Goal: Check status: Check status

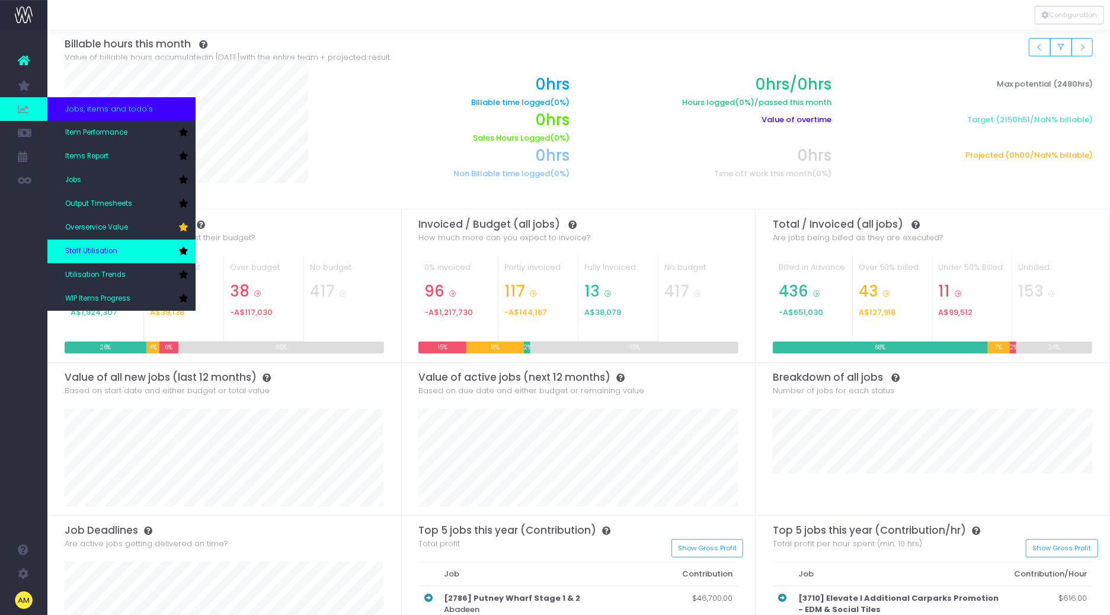
click at [136, 241] on link "Staff Utilisation" at bounding box center [121, 251] width 148 height 24
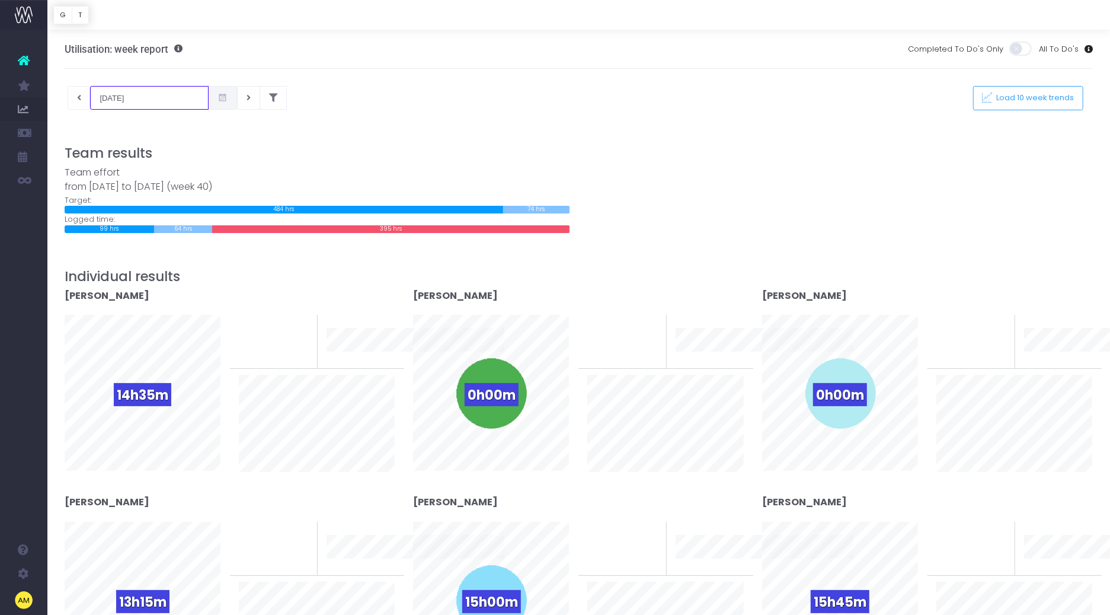
click at [119, 98] on input "01-10-2025" at bounding box center [149, 98] width 119 height 24
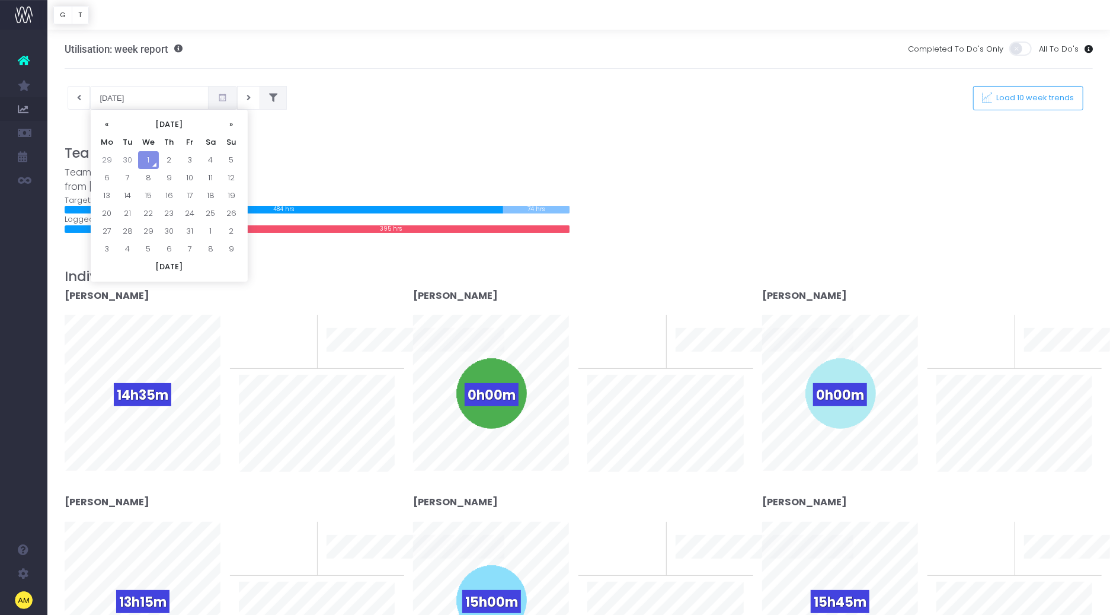
click at [269, 98] on icon at bounding box center [273, 98] width 8 height 0
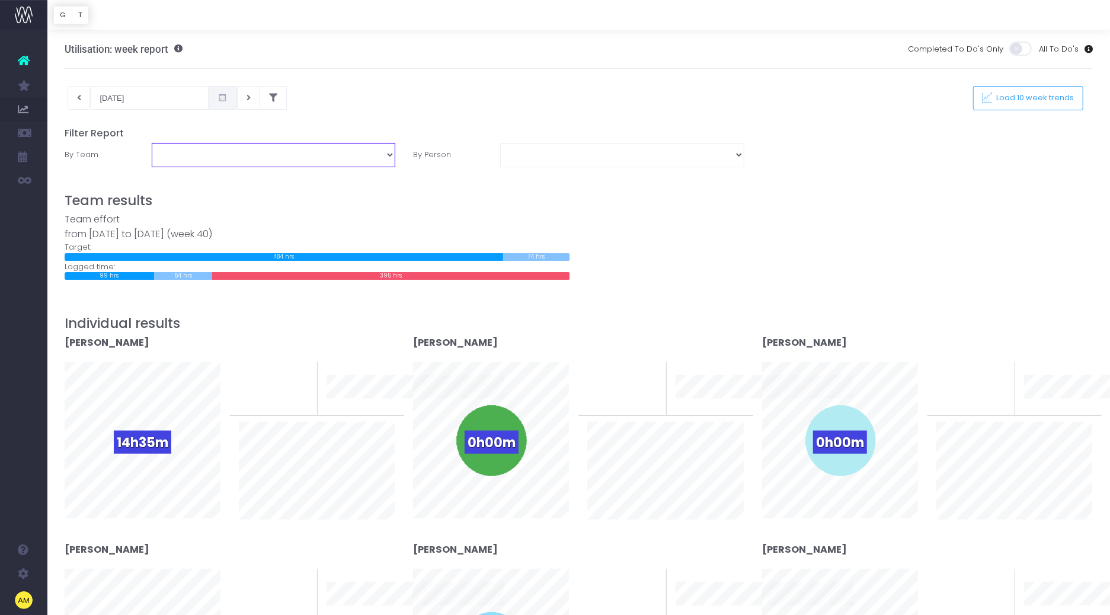
click at [219, 152] on select "Account Service Metropolis Agency Pty Ltd Organic Social Photo/Video Studio" at bounding box center [274, 155] width 244 height 24
click at [218, 98] on icon at bounding box center [223, 98] width 10 height 0
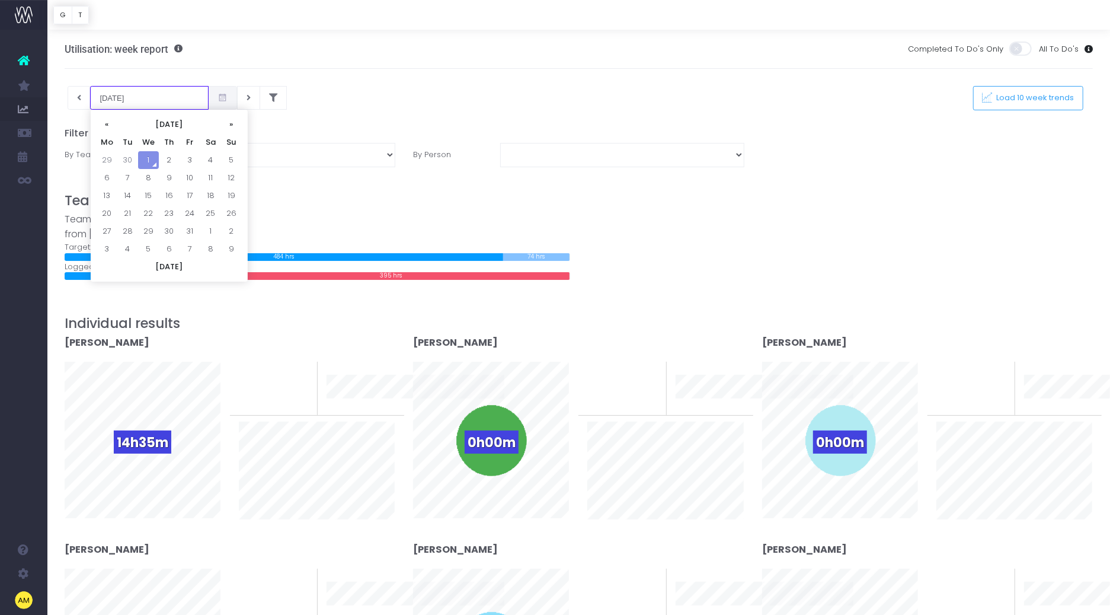
click at [159, 93] on input "01-10-2025" at bounding box center [149, 98] width 119 height 24
click at [106, 124] on th "«" at bounding box center [107, 125] width 21 height 18
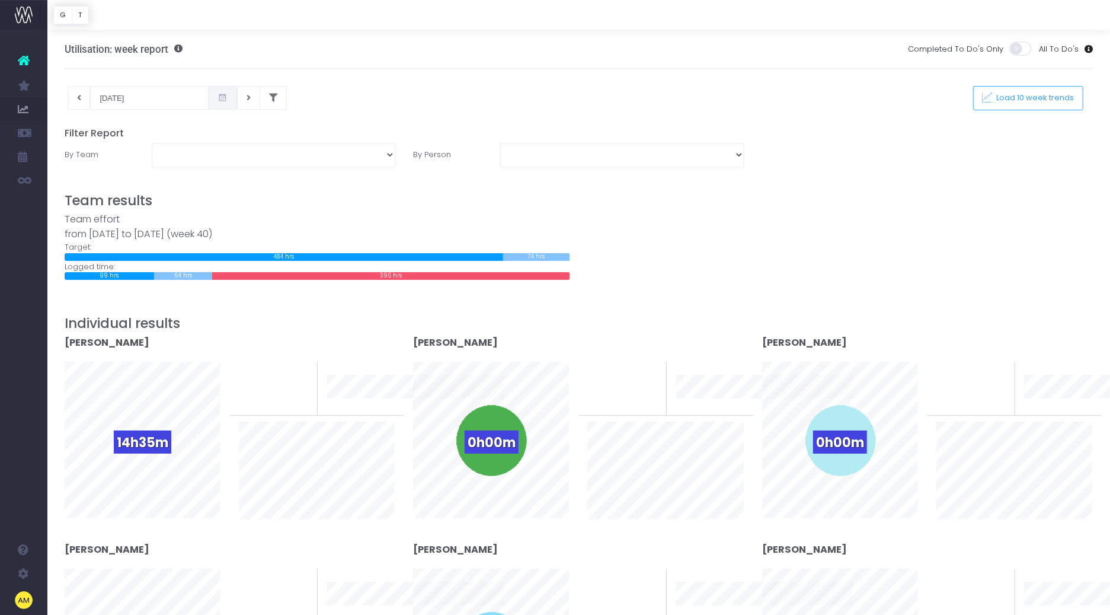
click at [218, 98] on icon at bounding box center [223, 98] width 10 height 0
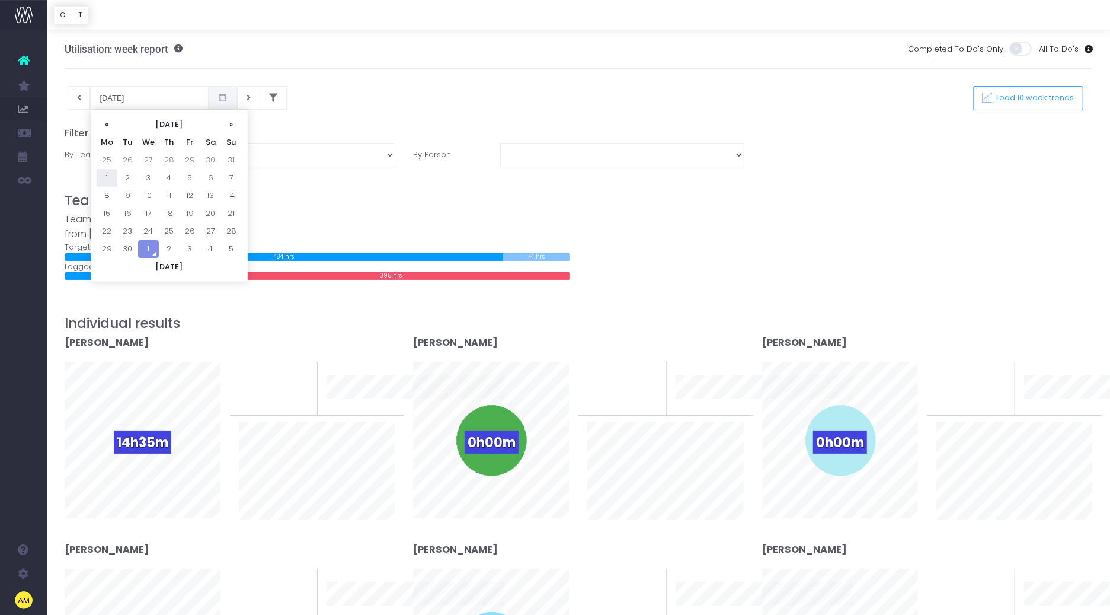
click at [111, 172] on td "1" at bounding box center [107, 178] width 21 height 18
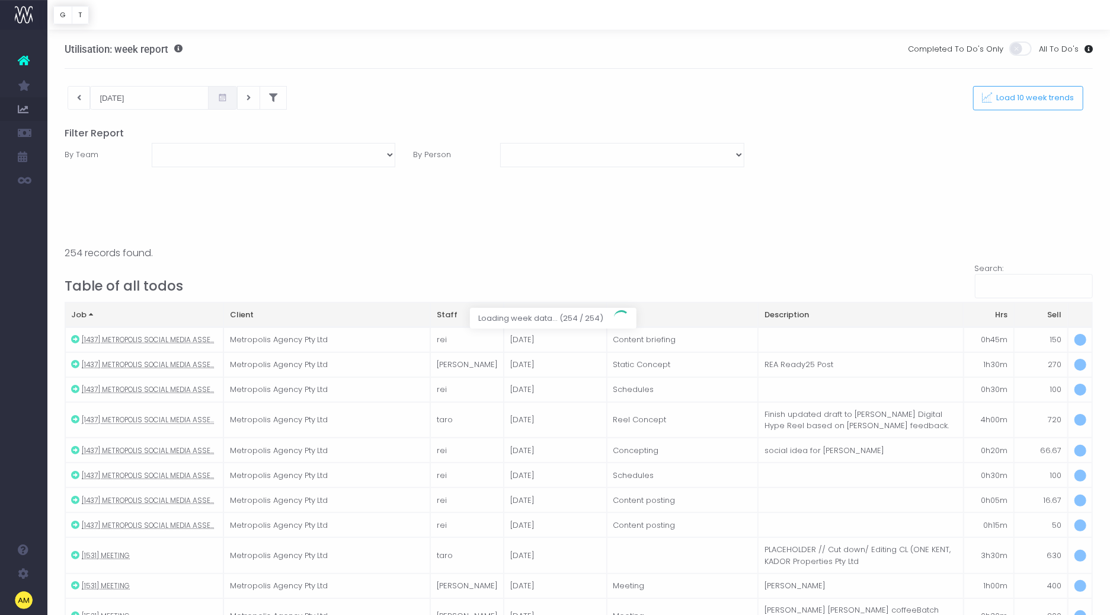
click at [209, 97] on div at bounding box center [555, 307] width 1110 height 615
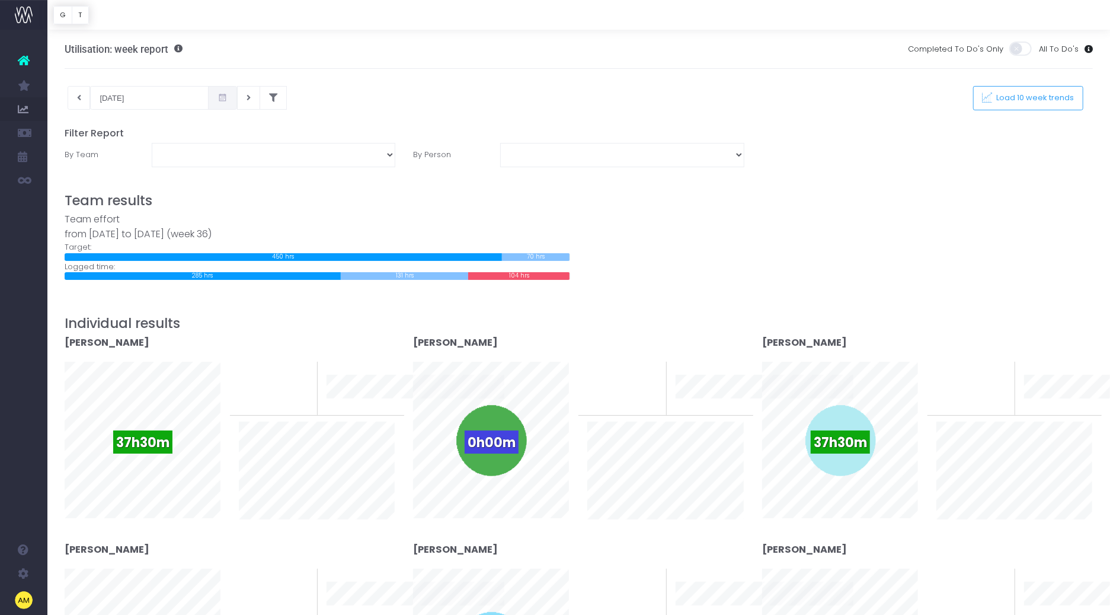
click at [208, 98] on span at bounding box center [222, 98] width 29 height 24
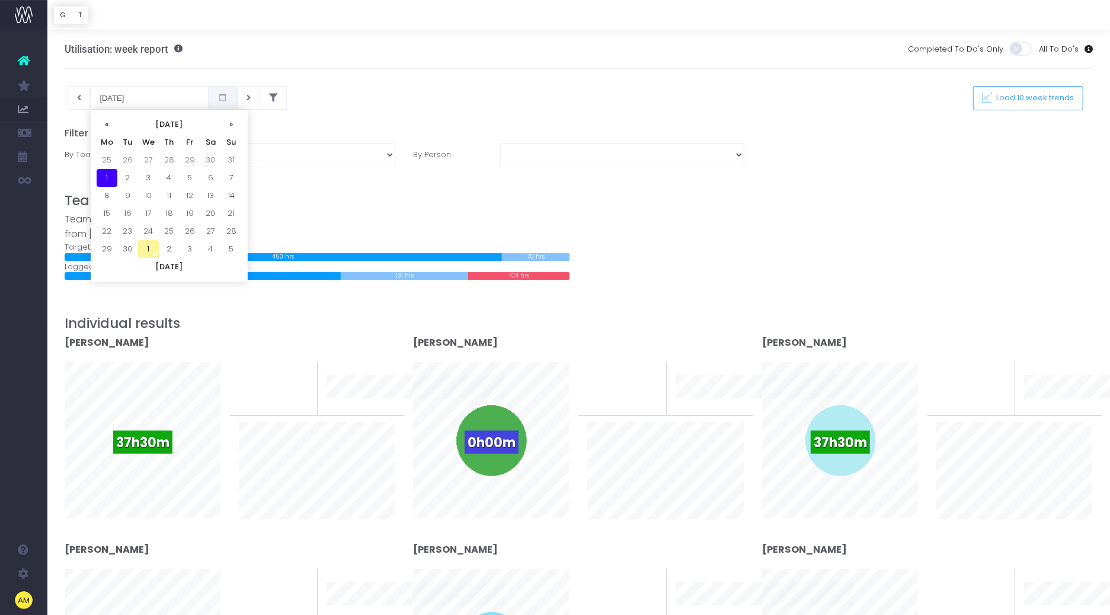
click at [150, 245] on td "1" at bounding box center [148, 249] width 21 height 18
type input "01-10-2025"
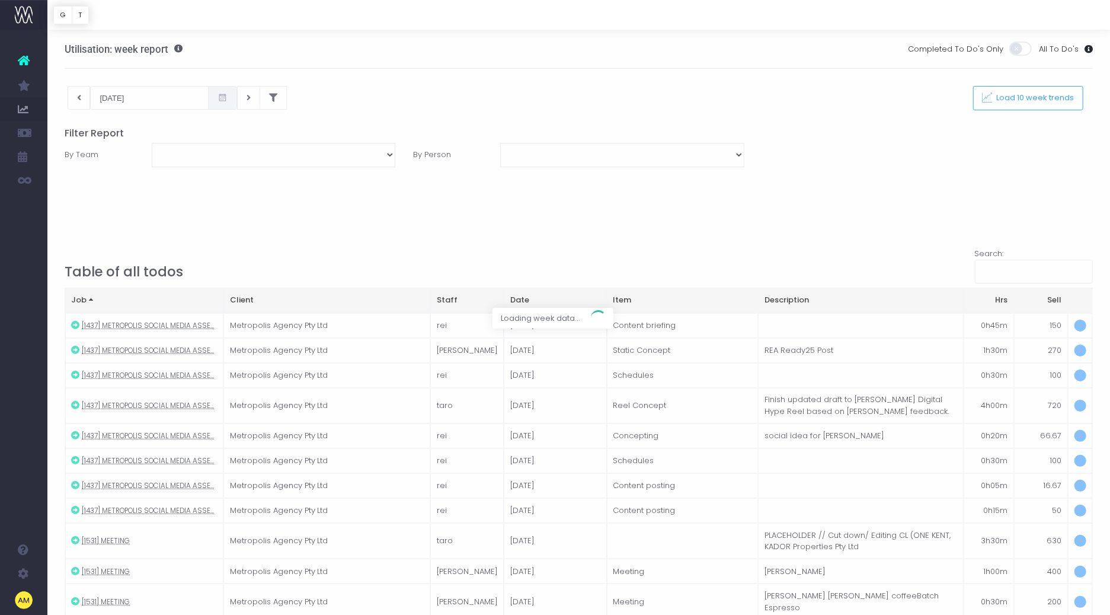
click at [149, 100] on div at bounding box center [555, 307] width 1110 height 615
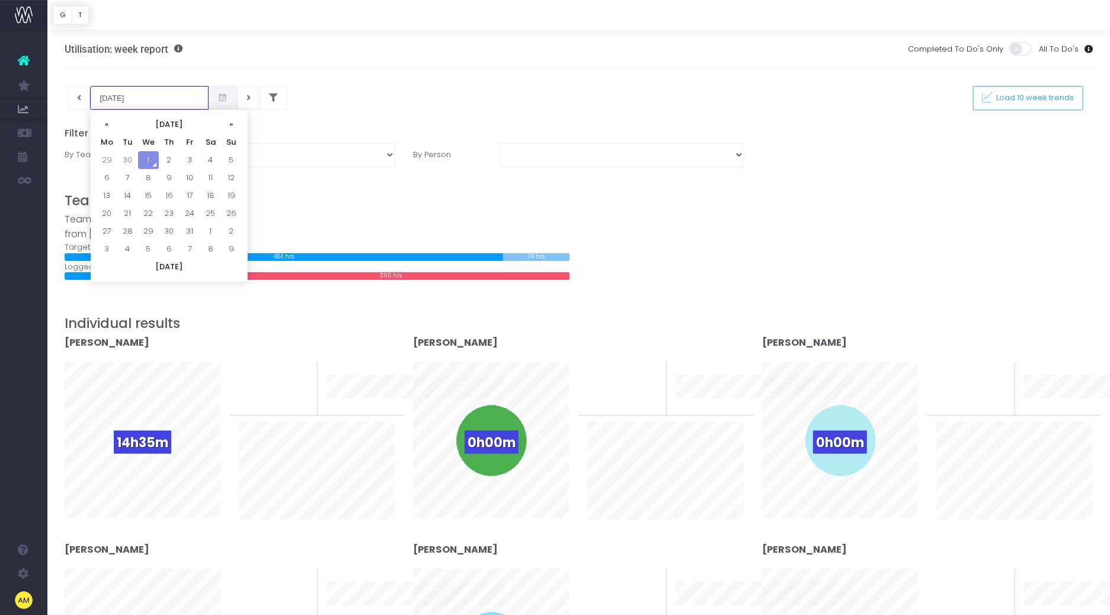
click at [157, 98] on input "01-10-2025" at bounding box center [149, 98] width 119 height 24
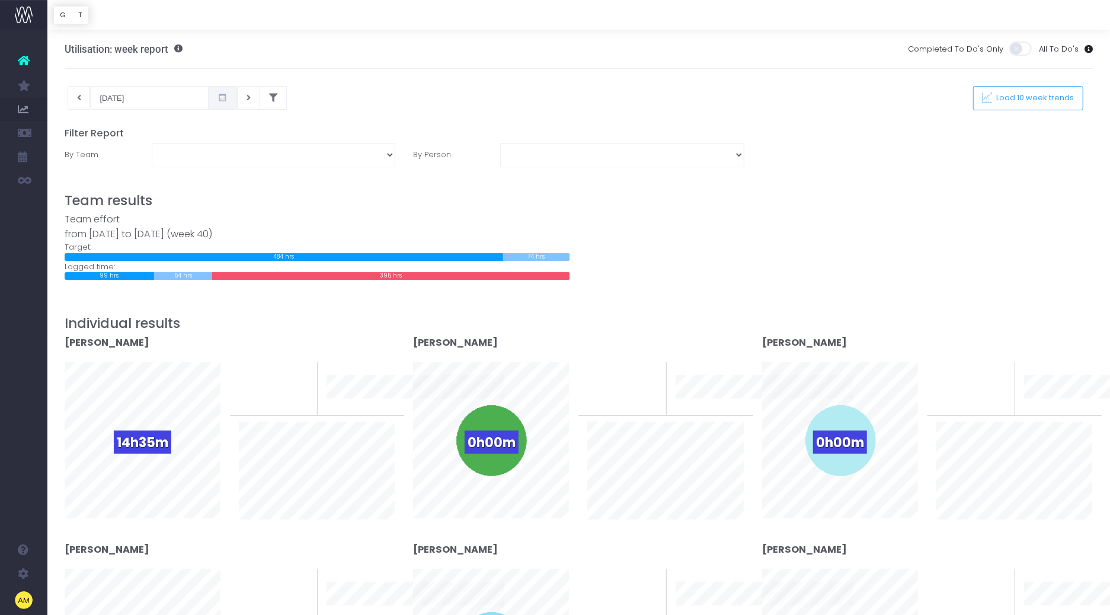
drag, startPoint x: 148, startPoint y: 60, endPoint x: 159, endPoint y: 41, distance: 21.9
click at [148, 60] on div "Utilisation: week report" at bounding box center [124, 49] width 118 height 39
click at [162, 41] on div "Utilisation: week report" at bounding box center [124, 49] width 118 height 39
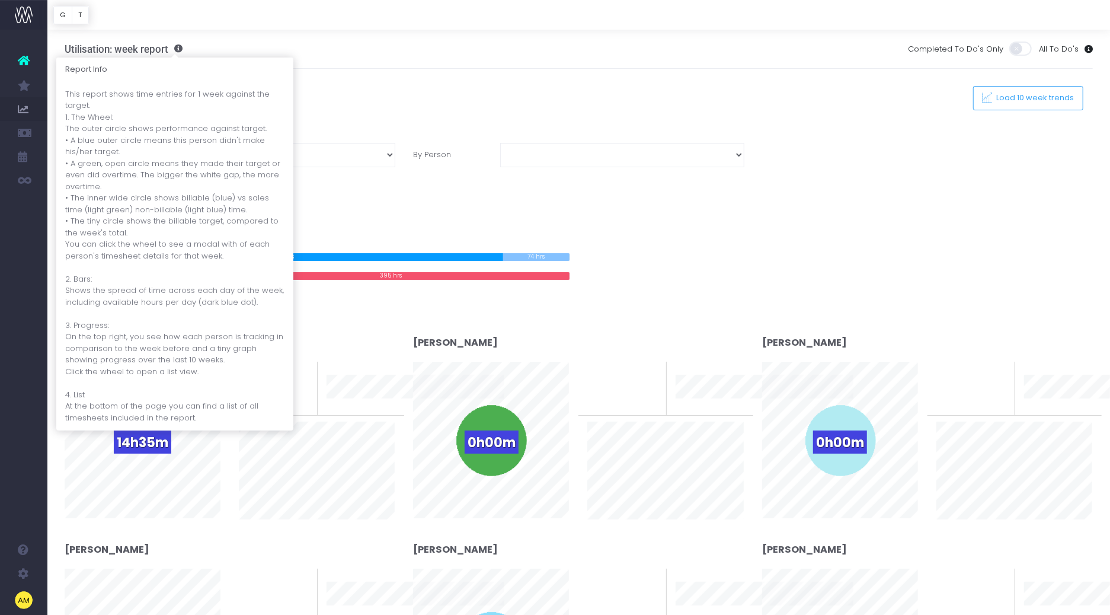
click at [177, 49] on span at bounding box center [175, 48] width 14 height 8
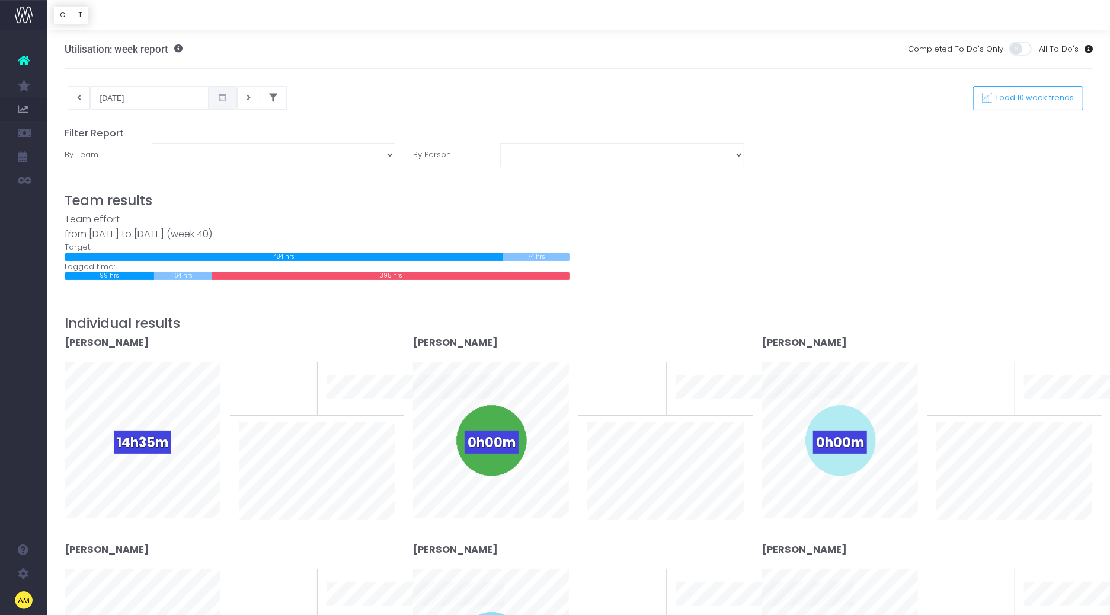
click at [148, 47] on h3 "Utilisation: week report" at bounding box center [124, 49] width 118 height 12
click at [197, 49] on div "Utilisation: week report Completed To Do's Only All To Do's" at bounding box center [579, 49] width 1029 height 39
click at [391, 56] on div "Utilisation: week report Completed To Do's Only All To Do's" at bounding box center [579, 49] width 1029 height 39
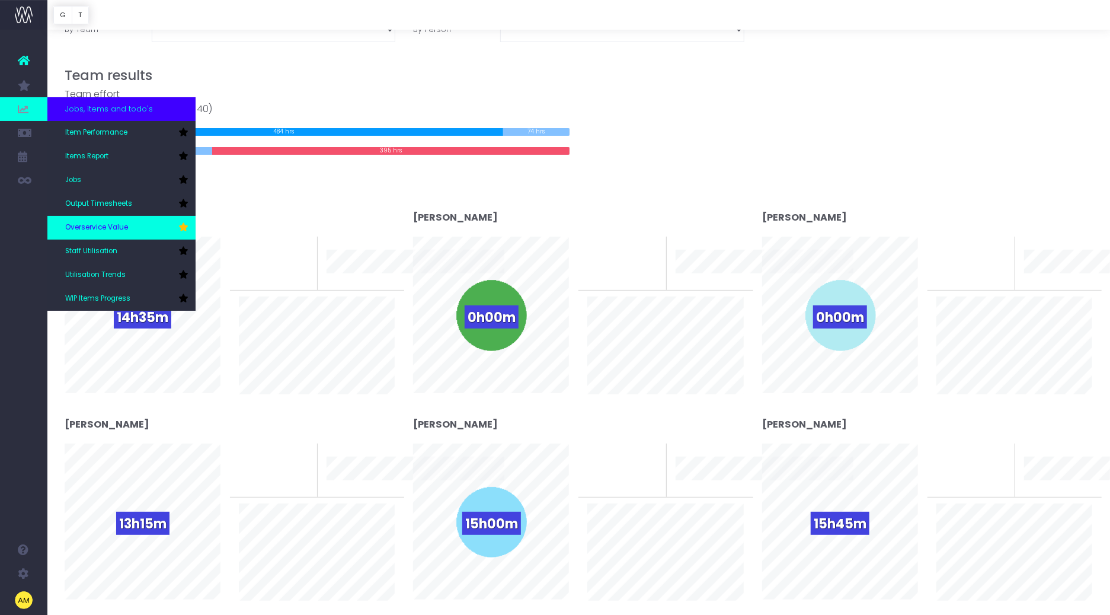
scroll to position [110, 0]
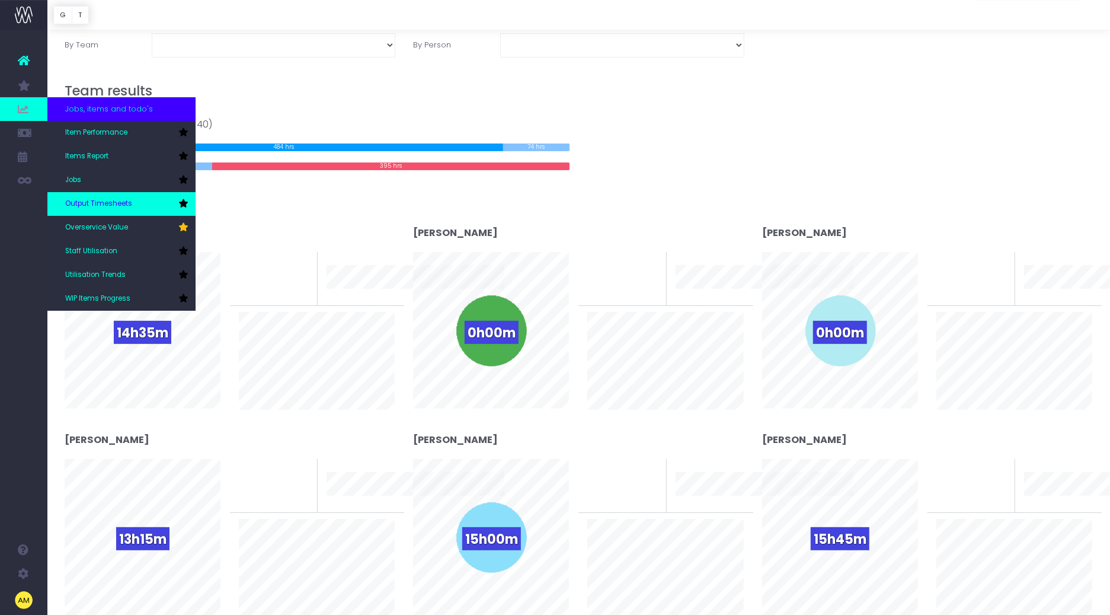
click at [112, 210] on link "Output Timesheets" at bounding box center [121, 204] width 148 height 24
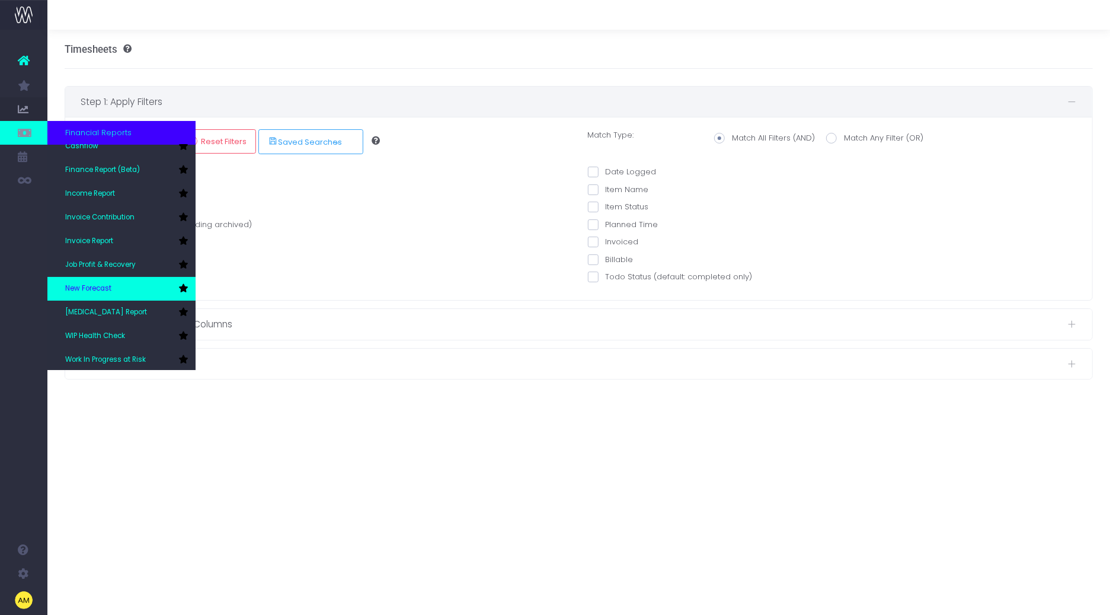
scroll to position [59, 0]
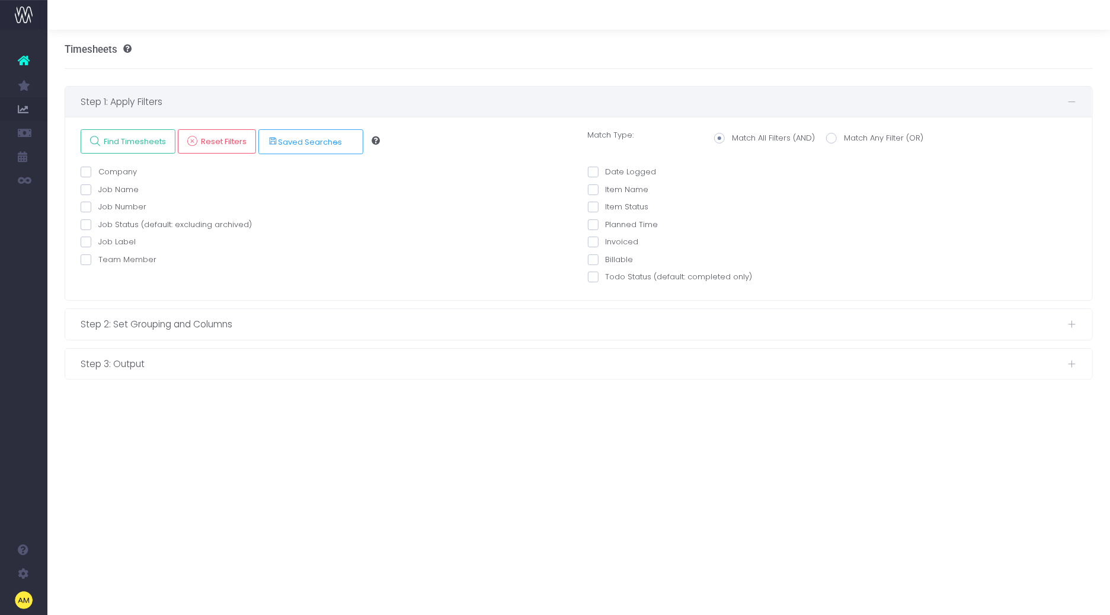
drag, startPoint x: 107, startPoint y: 271, endPoint x: 132, endPoint y: 273, distance: 24.4
click at [100, 271] on span "Utilisation Trends" at bounding box center [82, 274] width 34 height 21
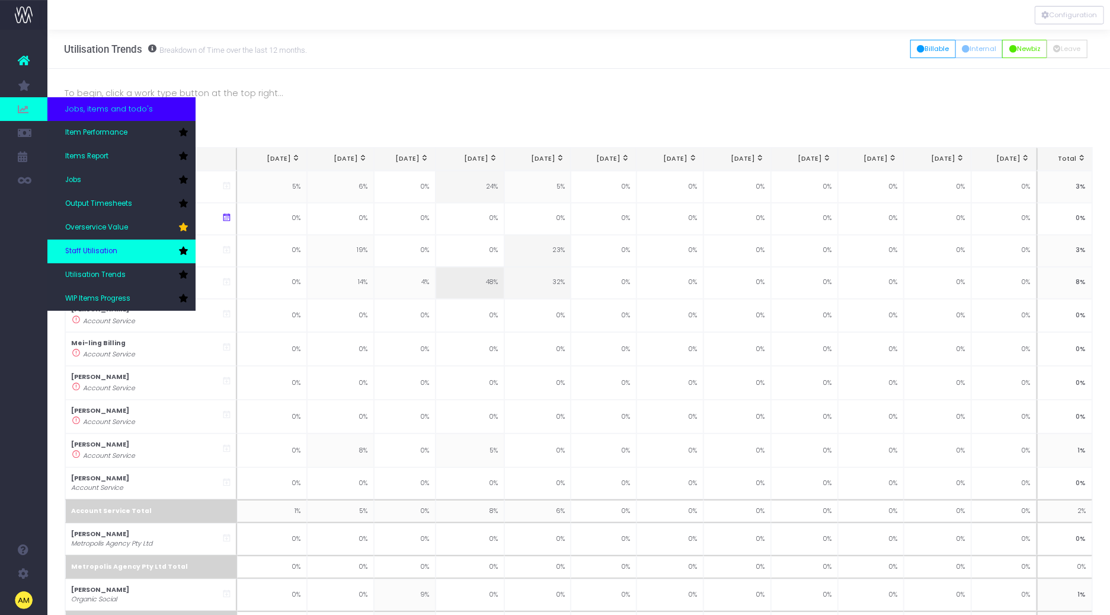
click at [90, 244] on link "Staff Utilisation" at bounding box center [121, 251] width 148 height 24
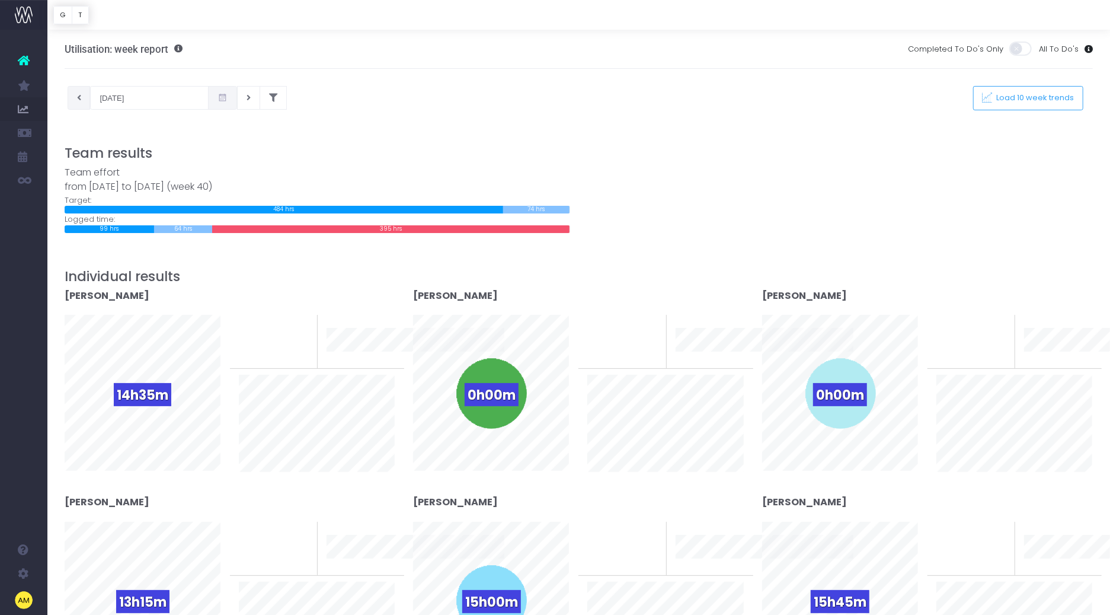
click at [76, 99] on button at bounding box center [79, 98] width 23 height 24
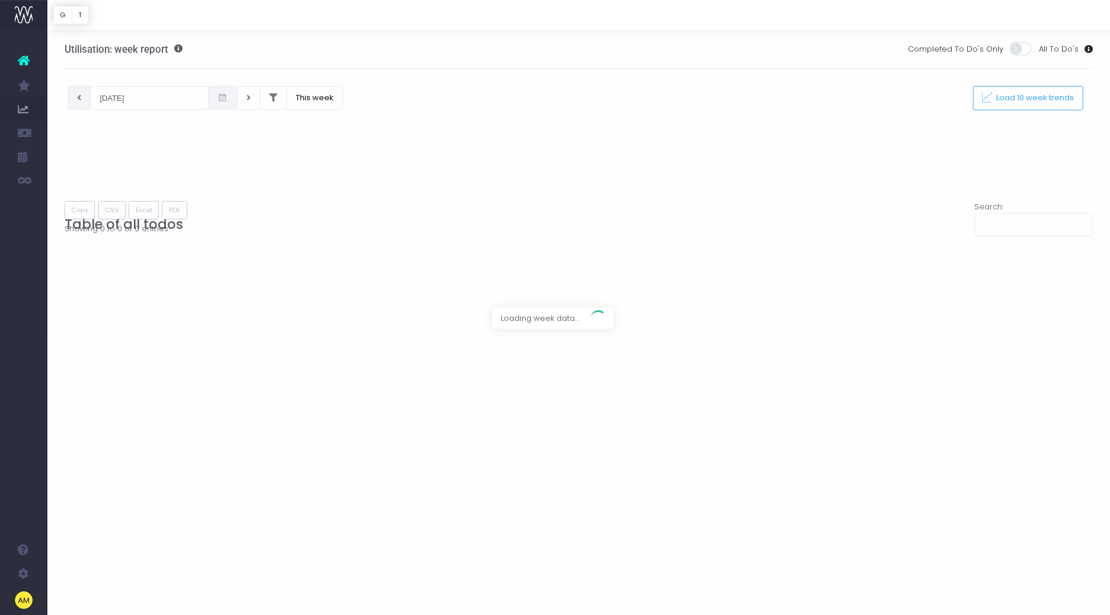
click at [126, 96] on div at bounding box center [555, 307] width 1110 height 615
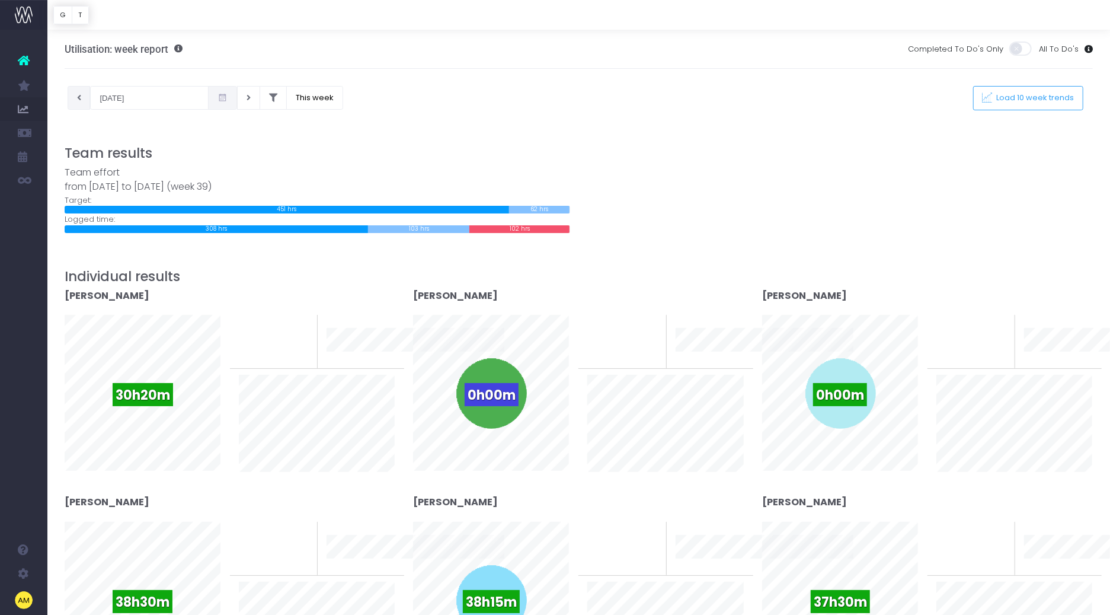
click at [84, 99] on button at bounding box center [79, 98] width 23 height 24
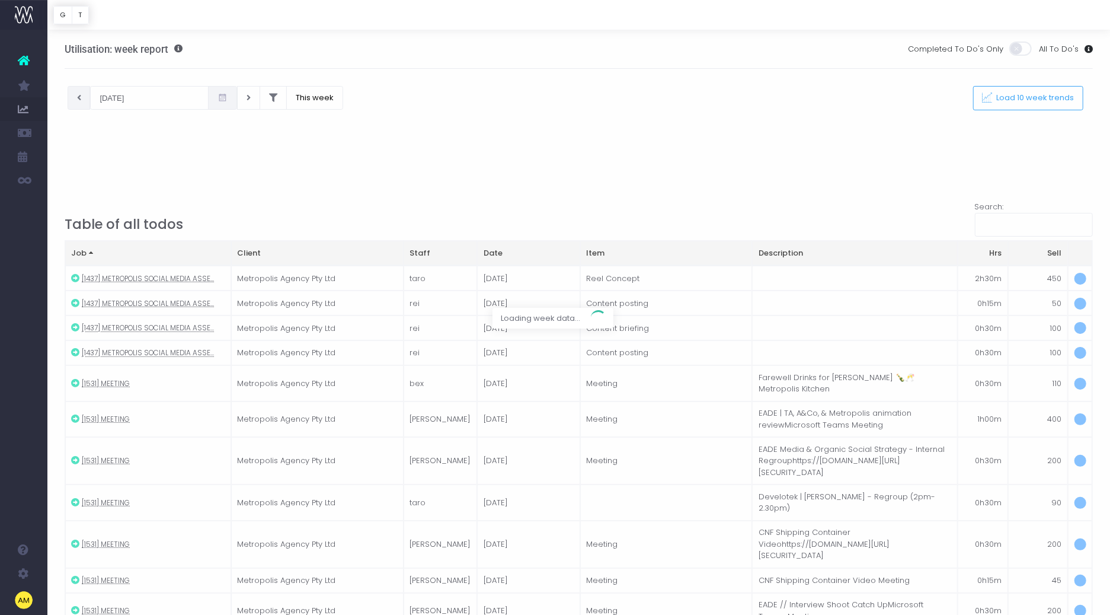
click at [82, 99] on div at bounding box center [555, 307] width 1110 height 615
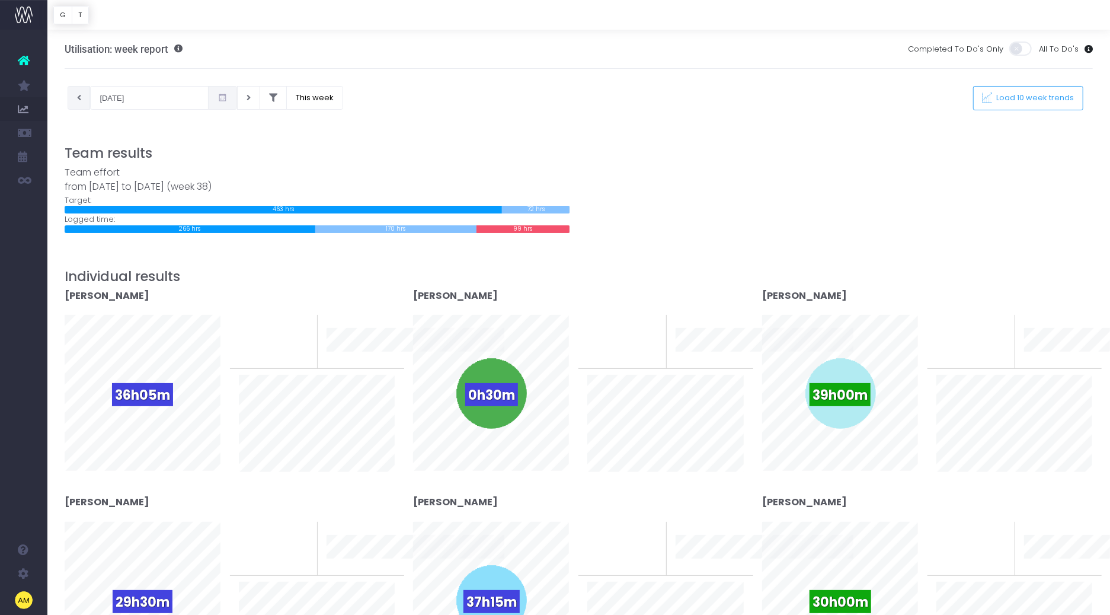
click at [80, 98] on icon at bounding box center [79, 98] width 4 height 0
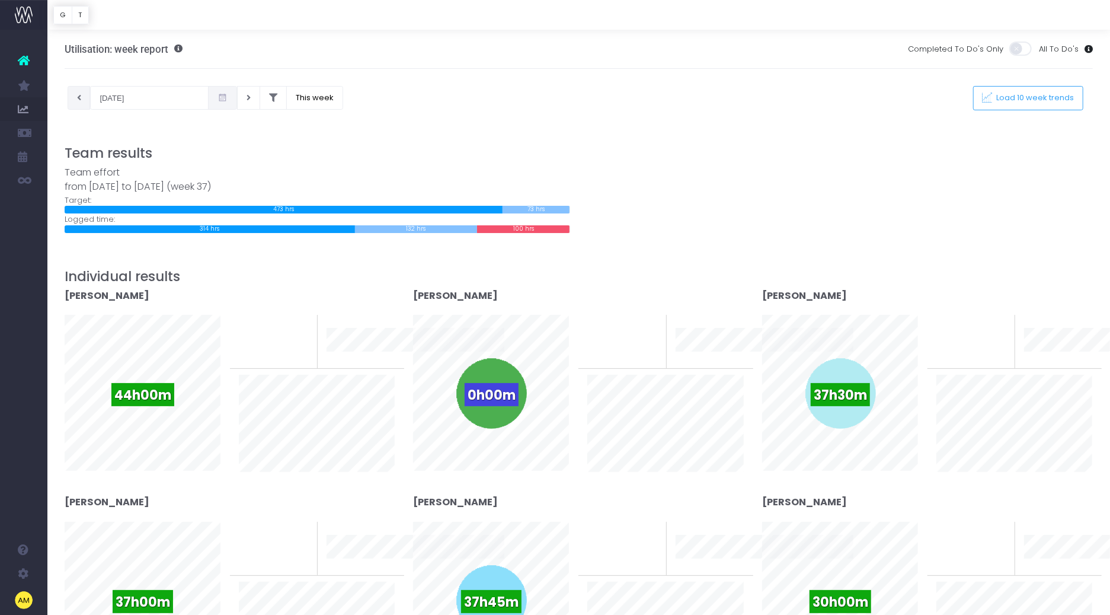
click at [80, 98] on icon at bounding box center [79, 98] width 4 height 0
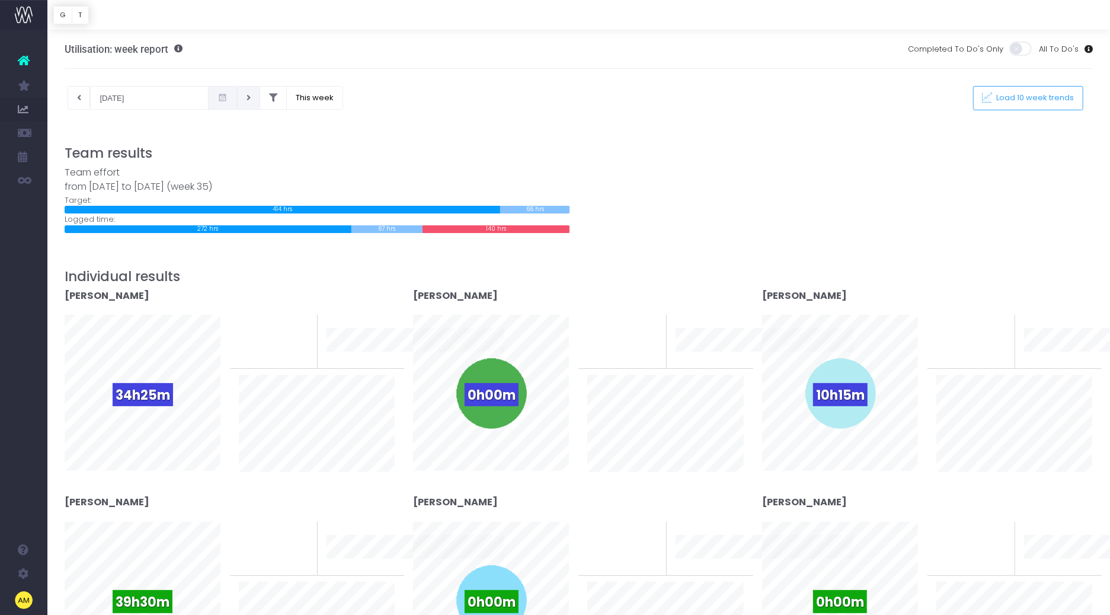
click at [238, 97] on button at bounding box center [248, 98] width 23 height 24
click at [247, 98] on icon at bounding box center [249, 98] width 4 height 0
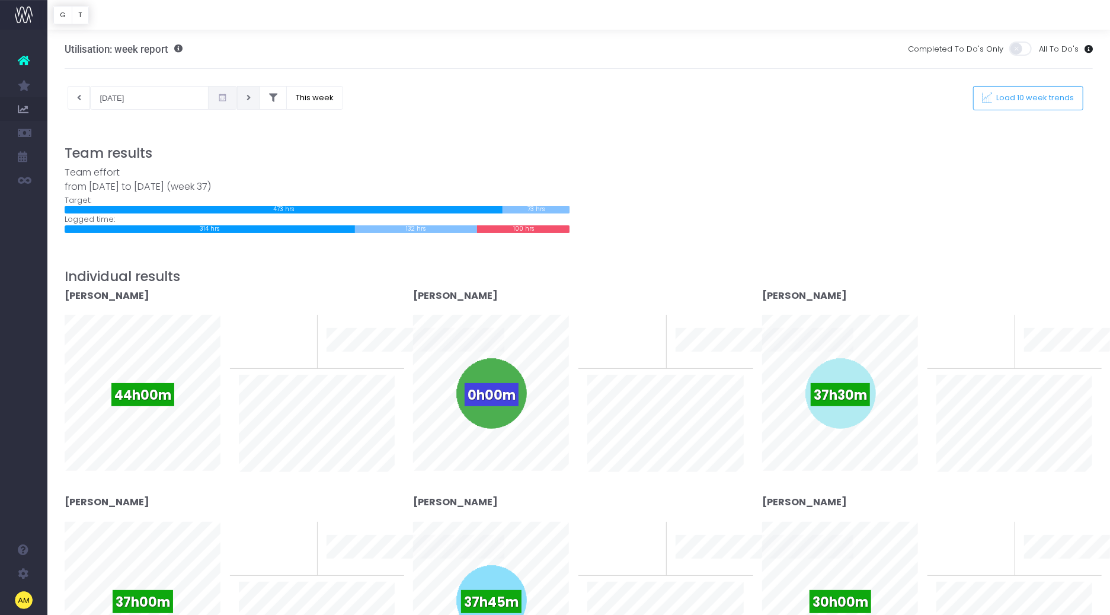
click at [247, 98] on icon at bounding box center [249, 98] width 4 height 0
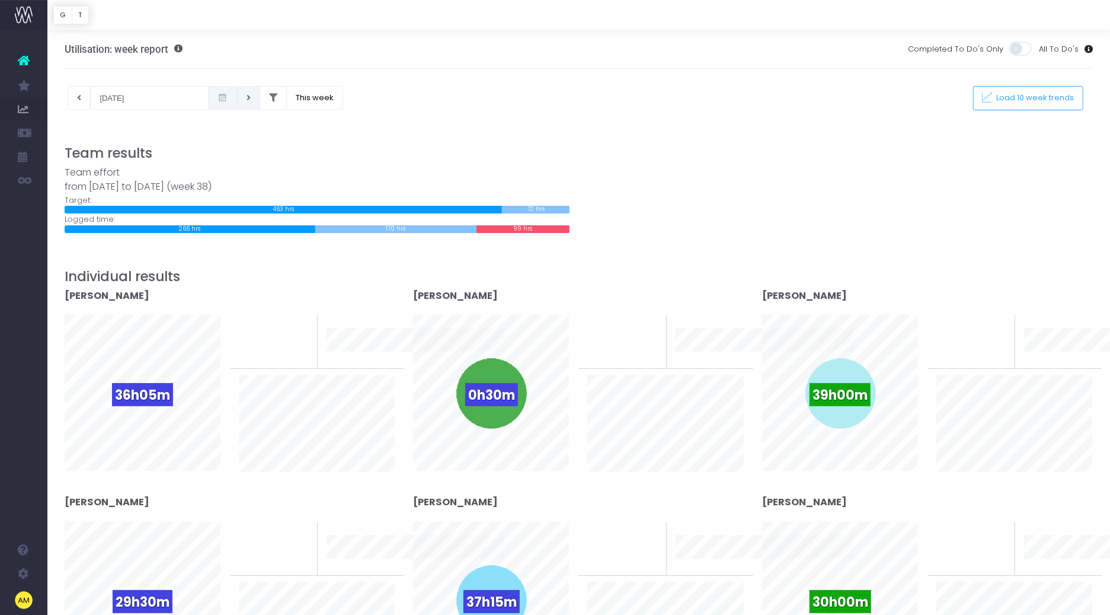
click at [237, 94] on button at bounding box center [248, 98] width 23 height 24
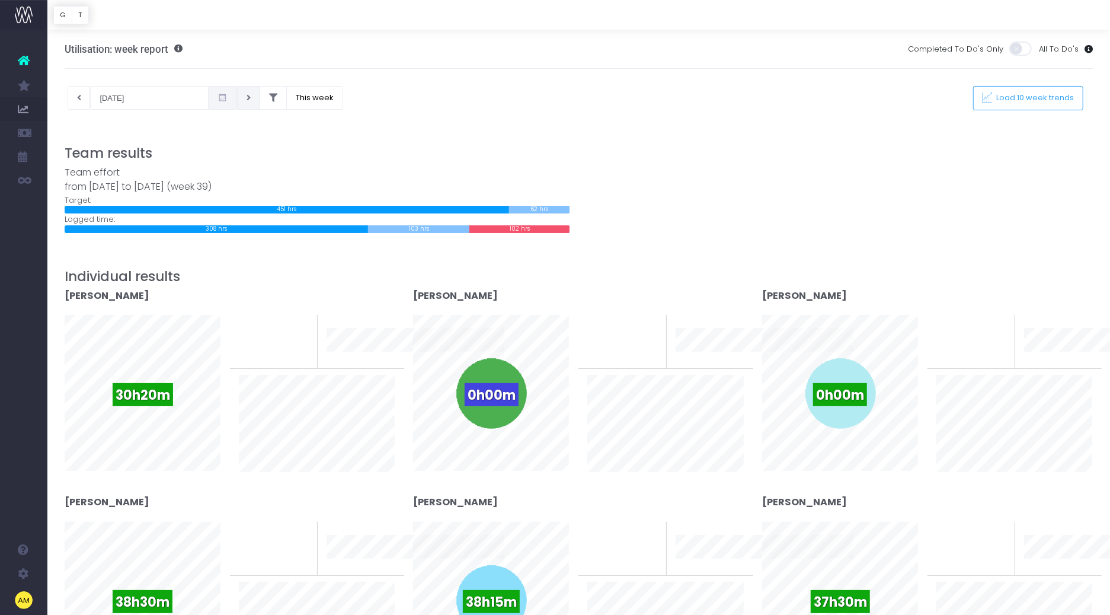
click at [247, 98] on icon at bounding box center [249, 98] width 4 height 0
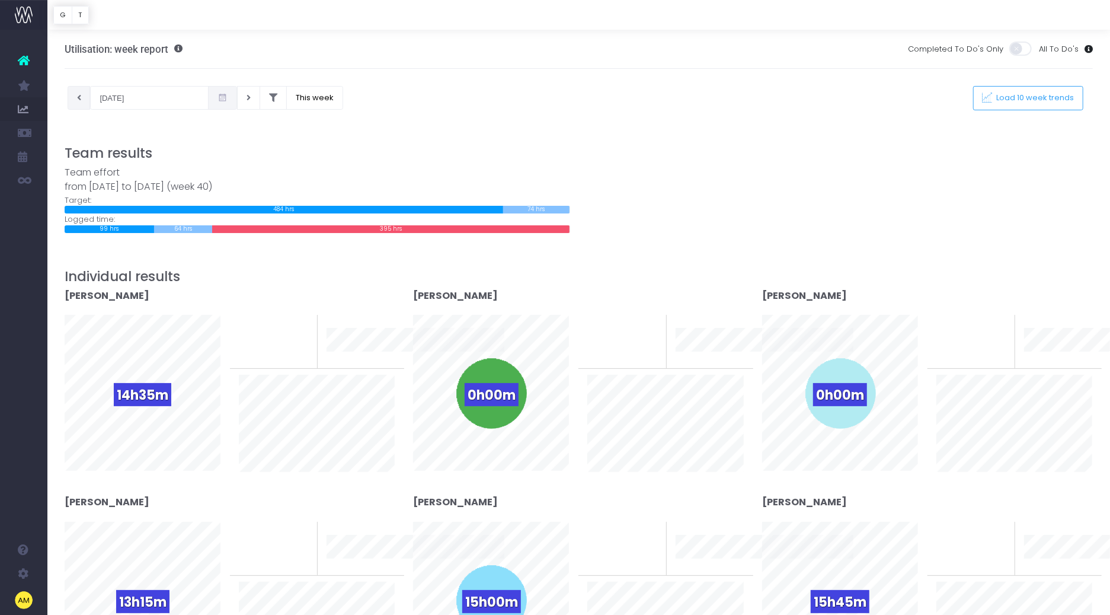
click at [77, 98] on icon at bounding box center [79, 98] width 4 height 0
type input "24-09-2025"
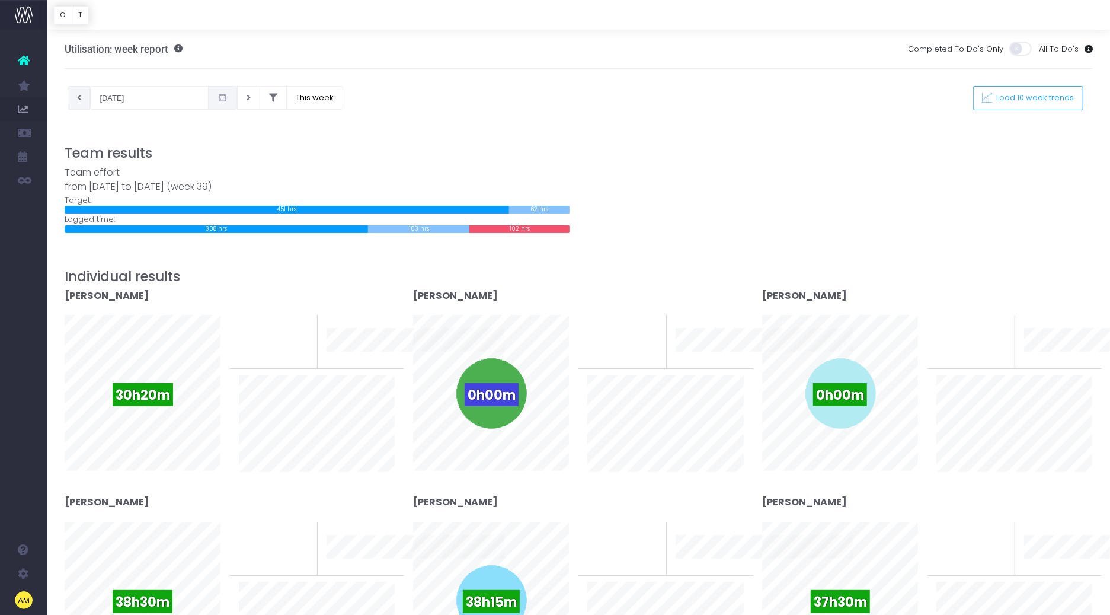
scroll to position [9, 0]
